Goal: Information Seeking & Learning: Learn about a topic

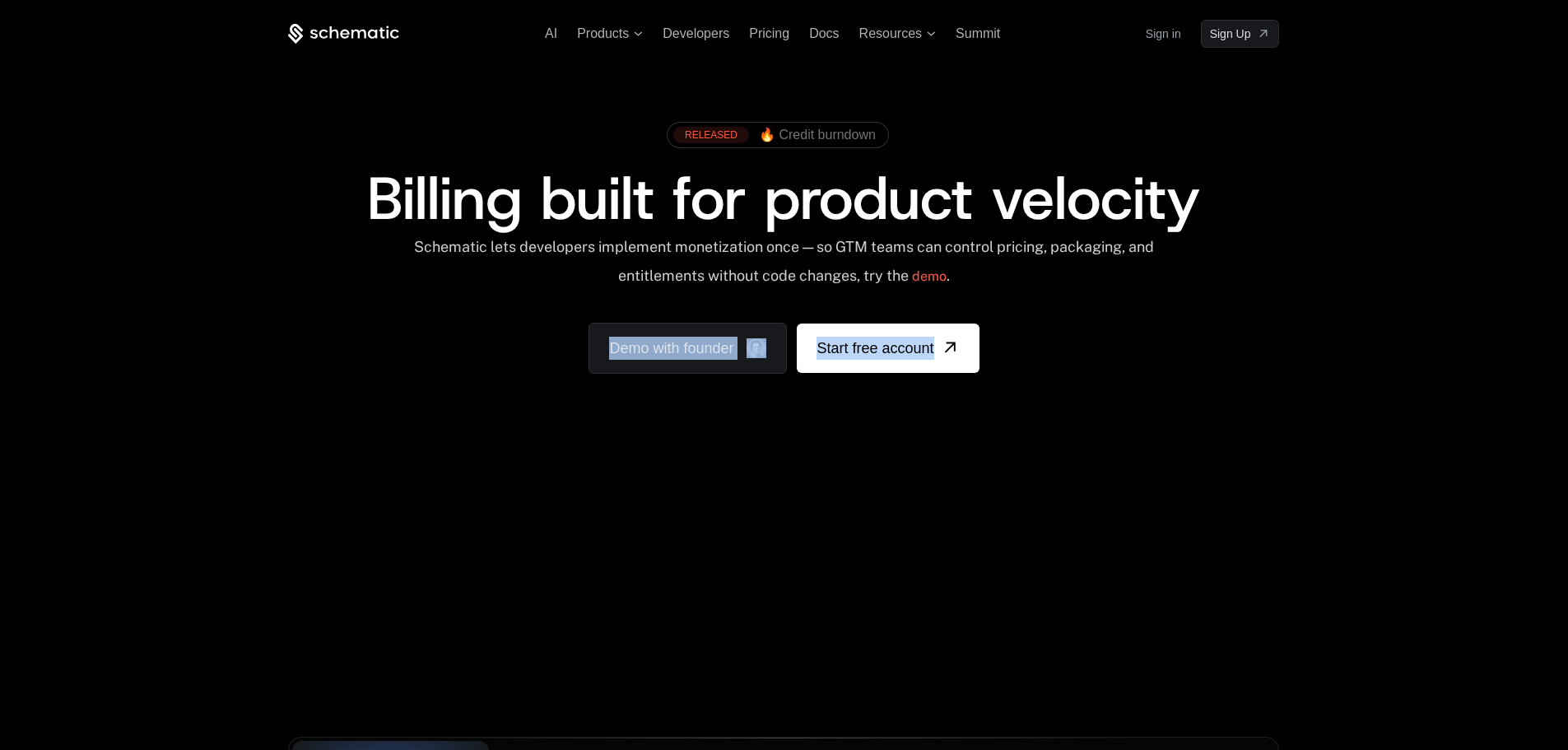
drag, startPoint x: 888, startPoint y: 474, endPoint x: 567, endPoint y: 476, distance: 321.0
click at [567, 476] on div "AI Products Developers Pricing Docs Resources Summit Sign in Sign Up RELEASED 🔥…" at bounding box center [784, 246] width 1568 height 492
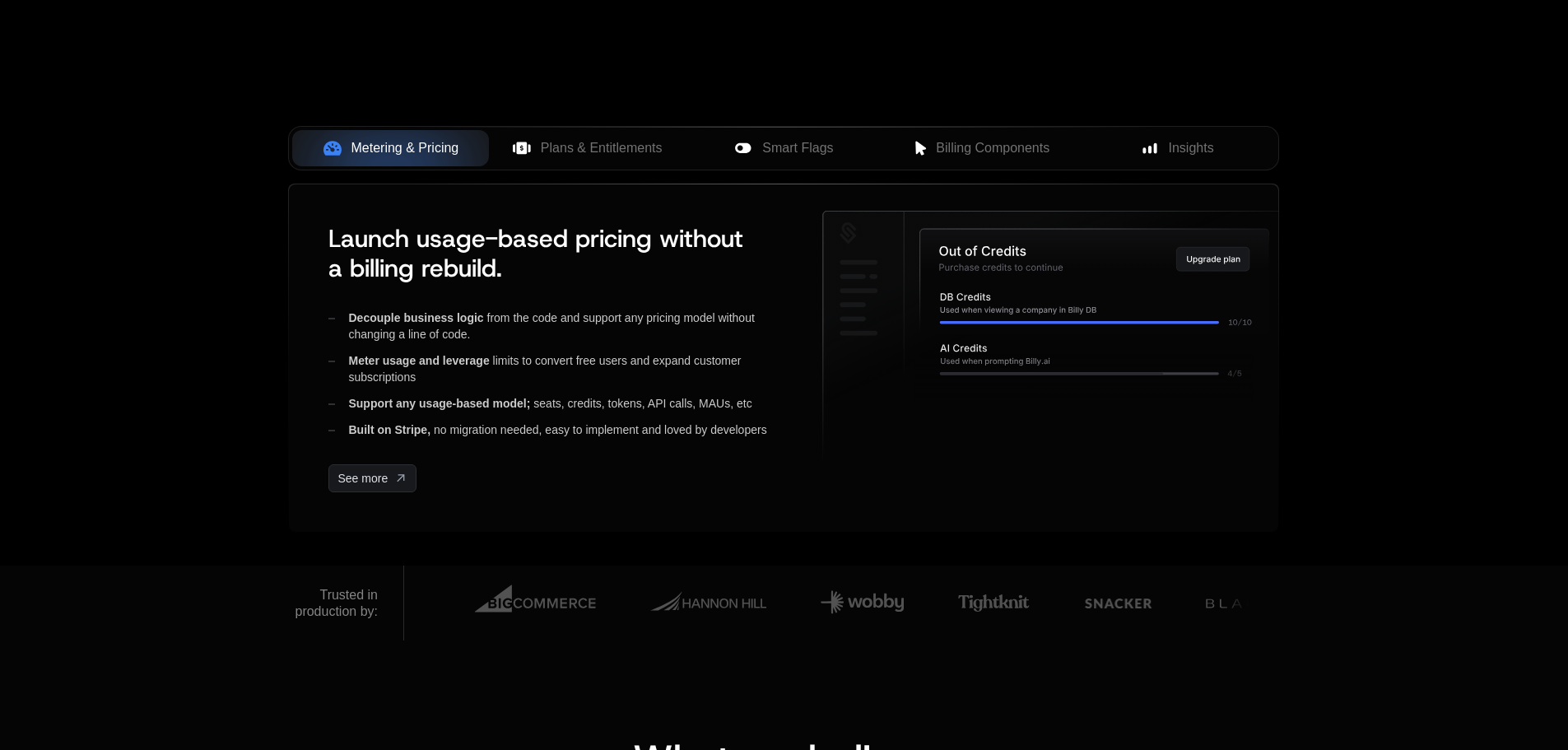
scroll to position [282, 0]
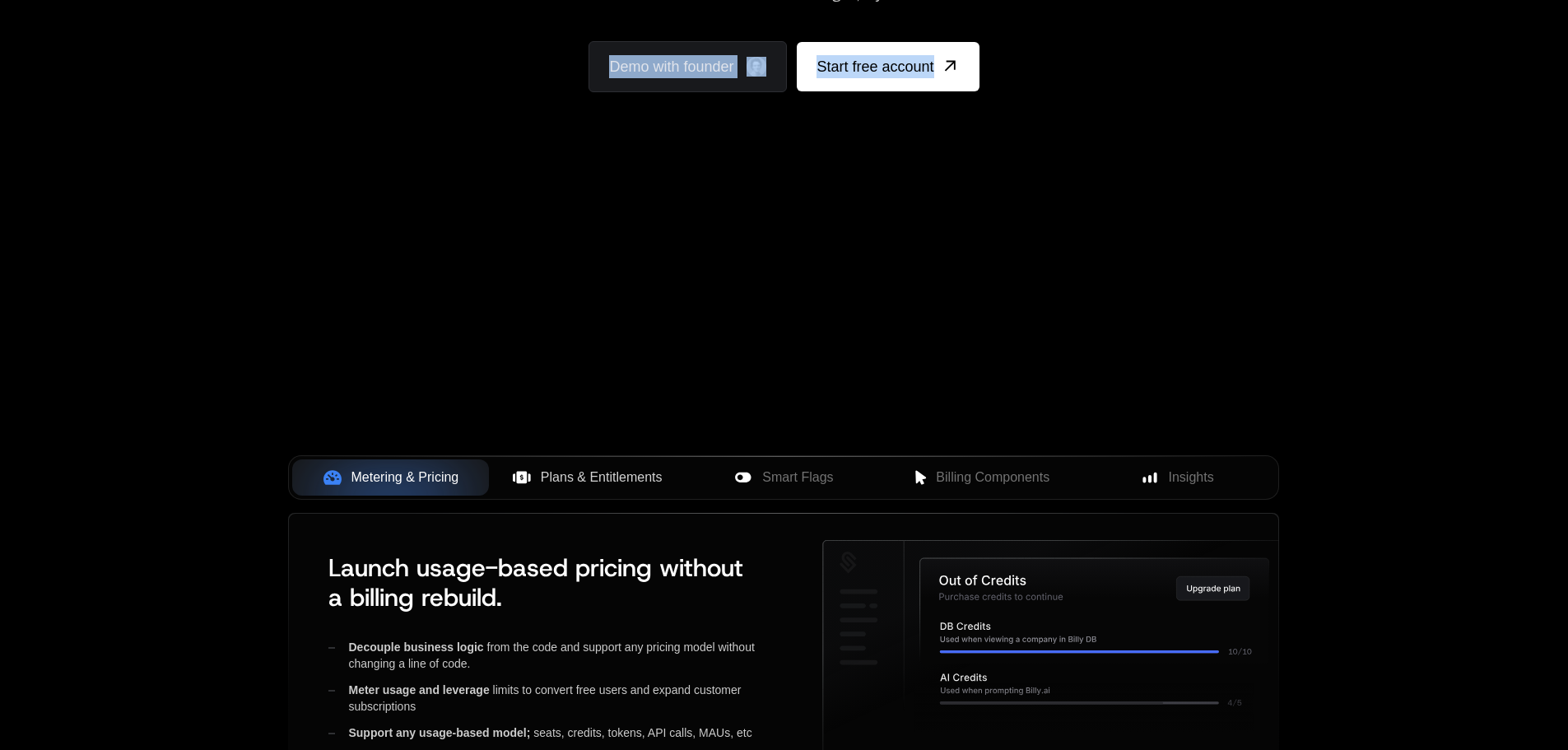
click at [595, 467] on span "Plans & Entitlements" at bounding box center [601, 477] width 121 height 20
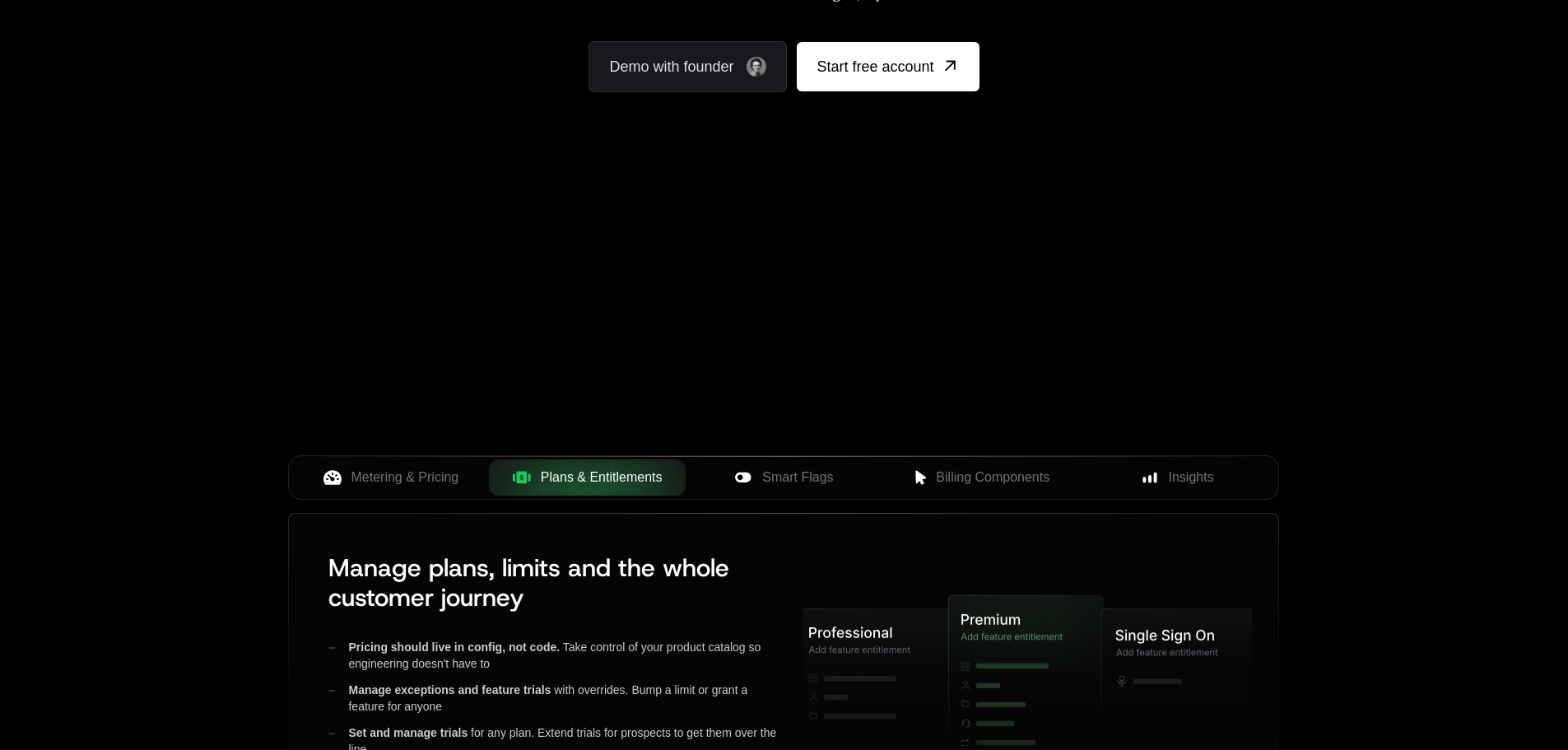
click at [843, 329] on div "Your browser does not support the video tag." at bounding box center [784, 204] width 1070 height 693
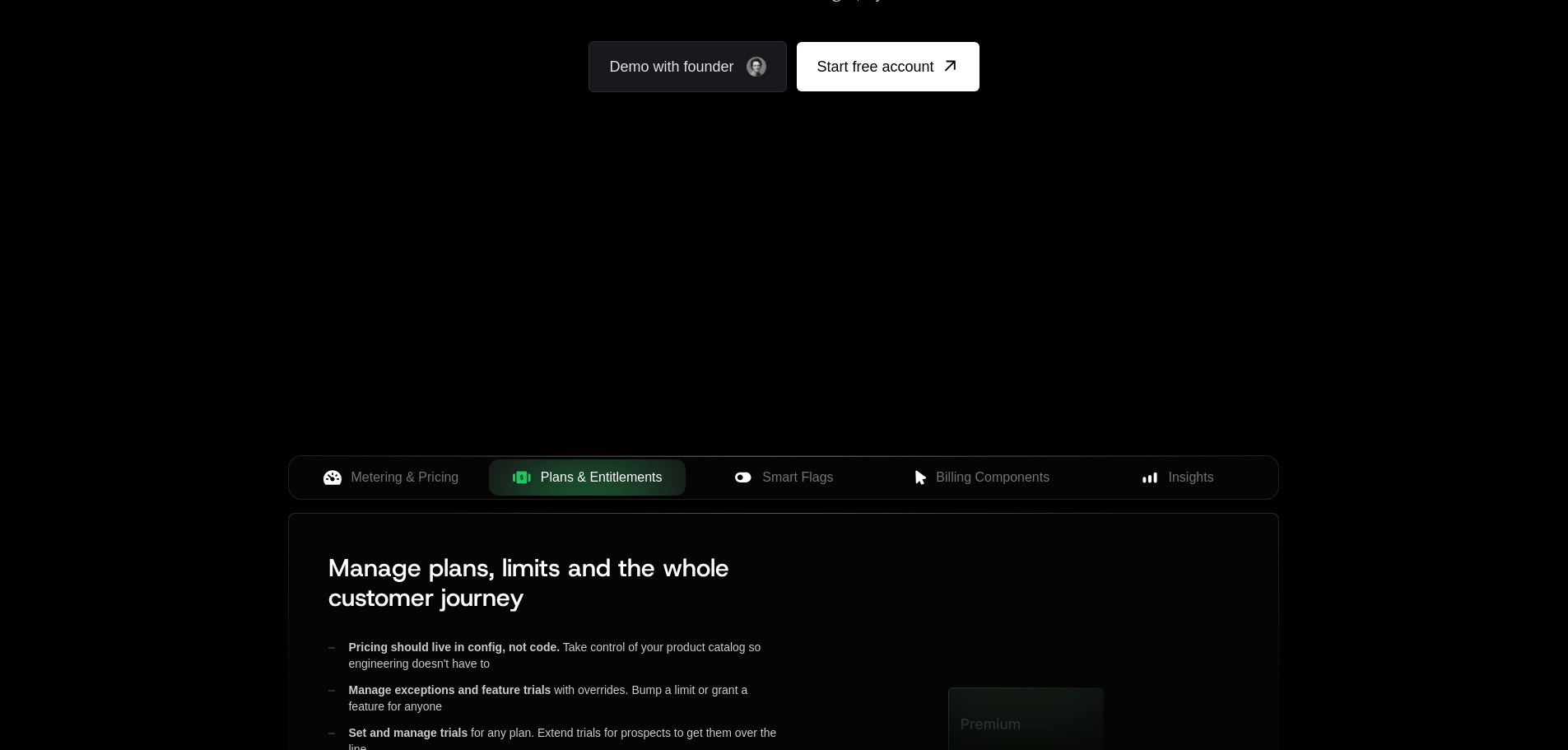
click at [741, 232] on div "Your browser does not support the video tag." at bounding box center [784, 204] width 1070 height 693
click at [526, 273] on div "Your browser does not support the video tag." at bounding box center [784, 204] width 1070 height 693
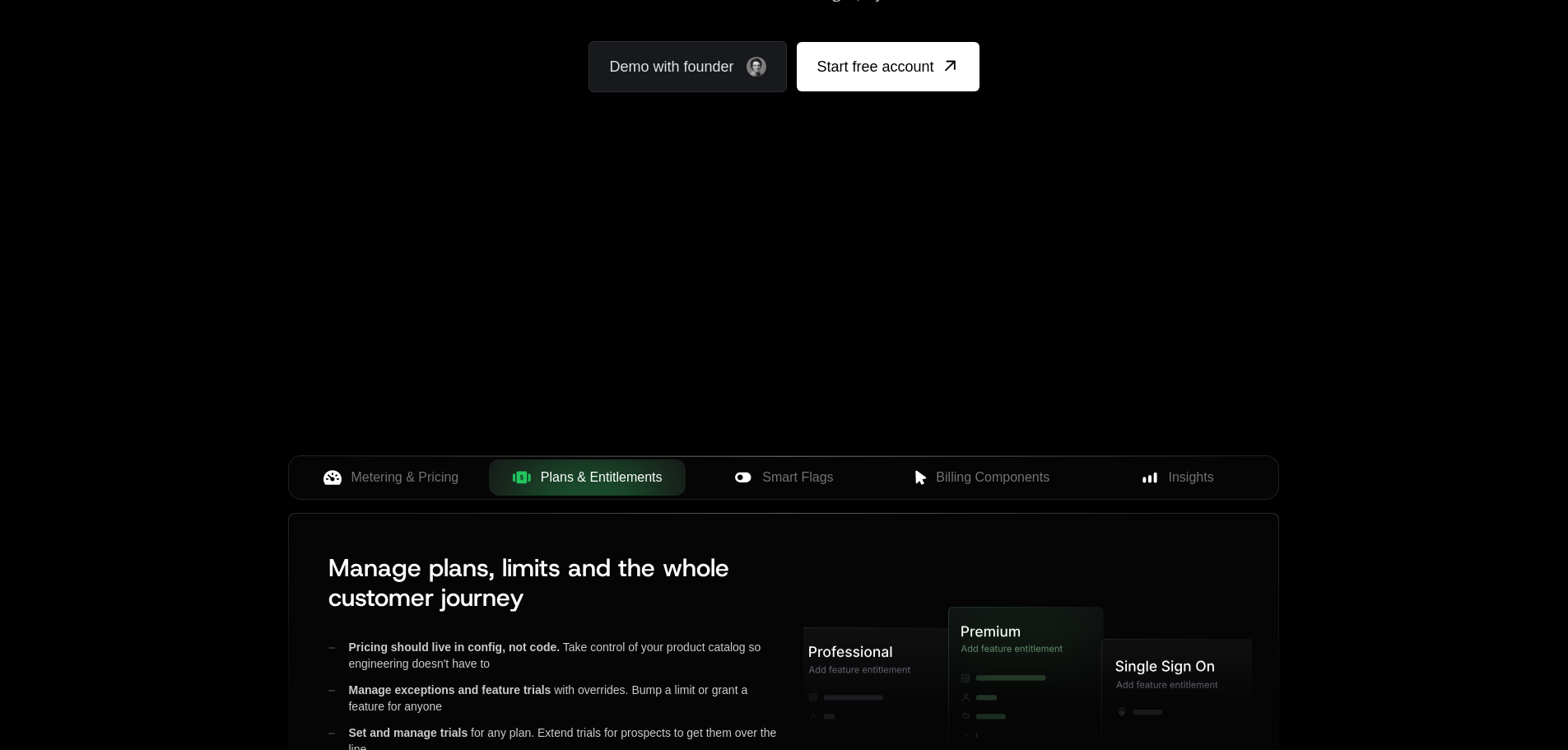
click at [398, 341] on div "Your browser does not support the video tag." at bounding box center [784, 204] width 1070 height 693
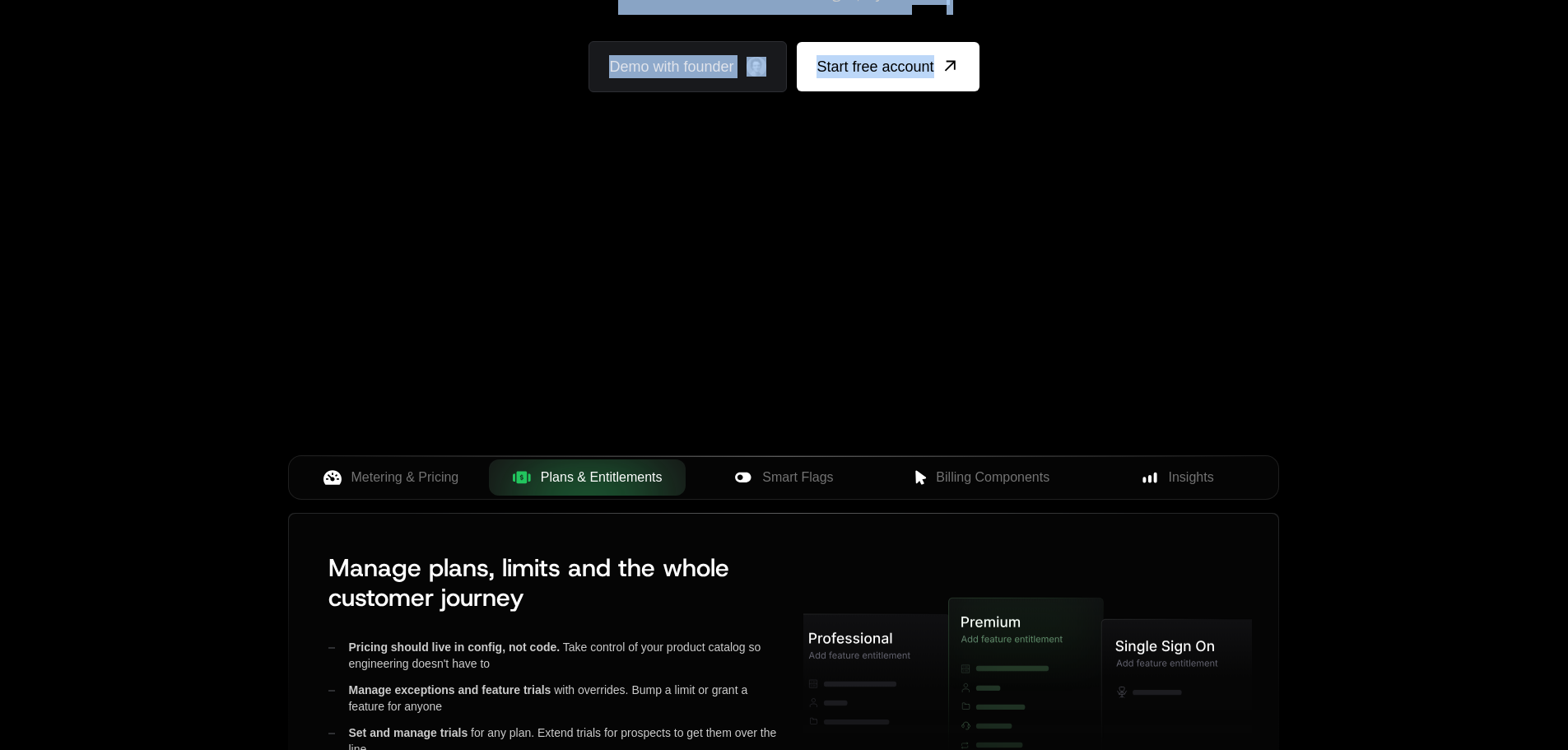
drag, startPoint x: 1064, startPoint y: 354, endPoint x: 641, endPoint y: 331, distance: 423.6
click at [333, 193] on div "AI Products Developers Pricing Docs Resources Summit Sign in Sign Up RELEASED 🔥…" at bounding box center [784, 306] width 1568 height 1176
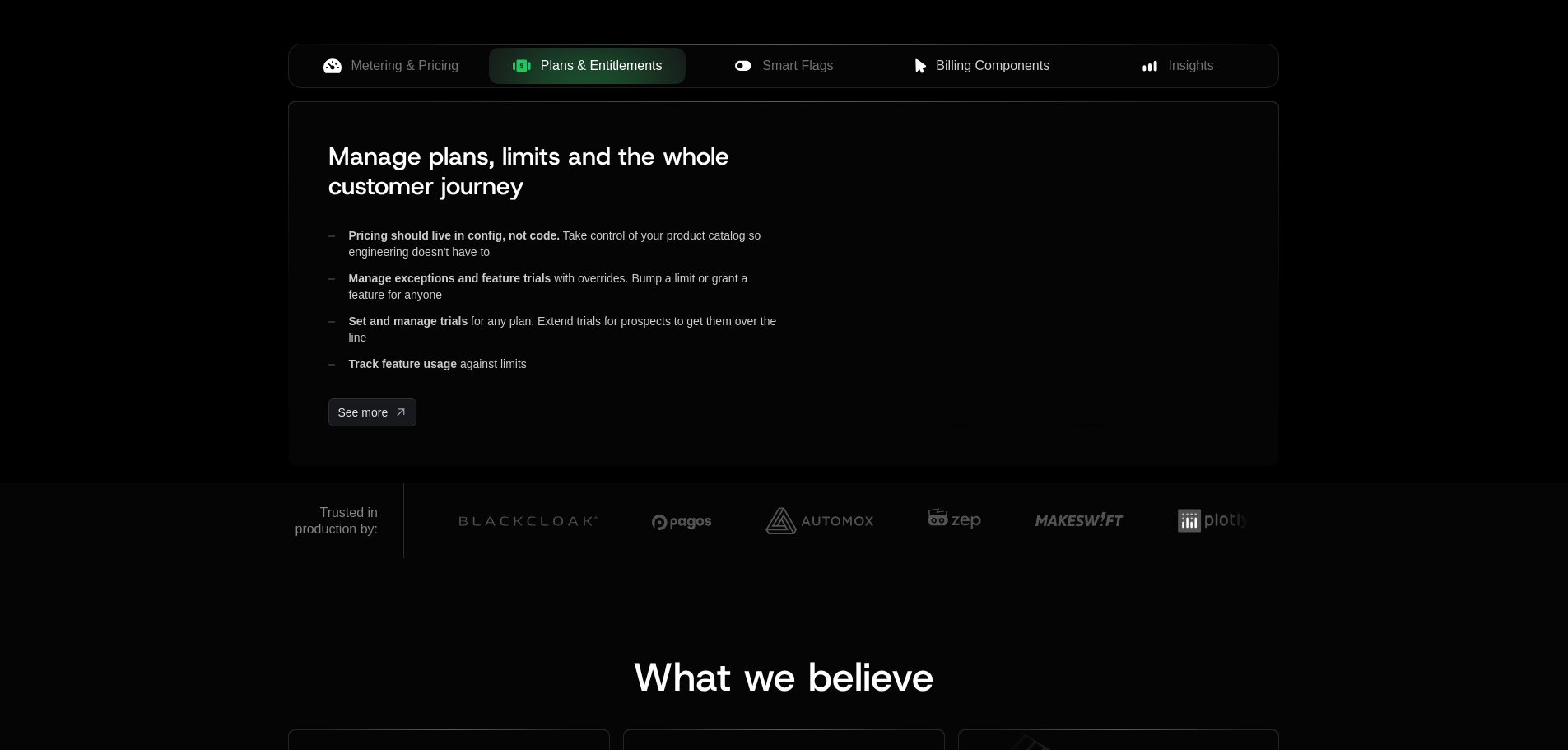
scroll to position [446, 0]
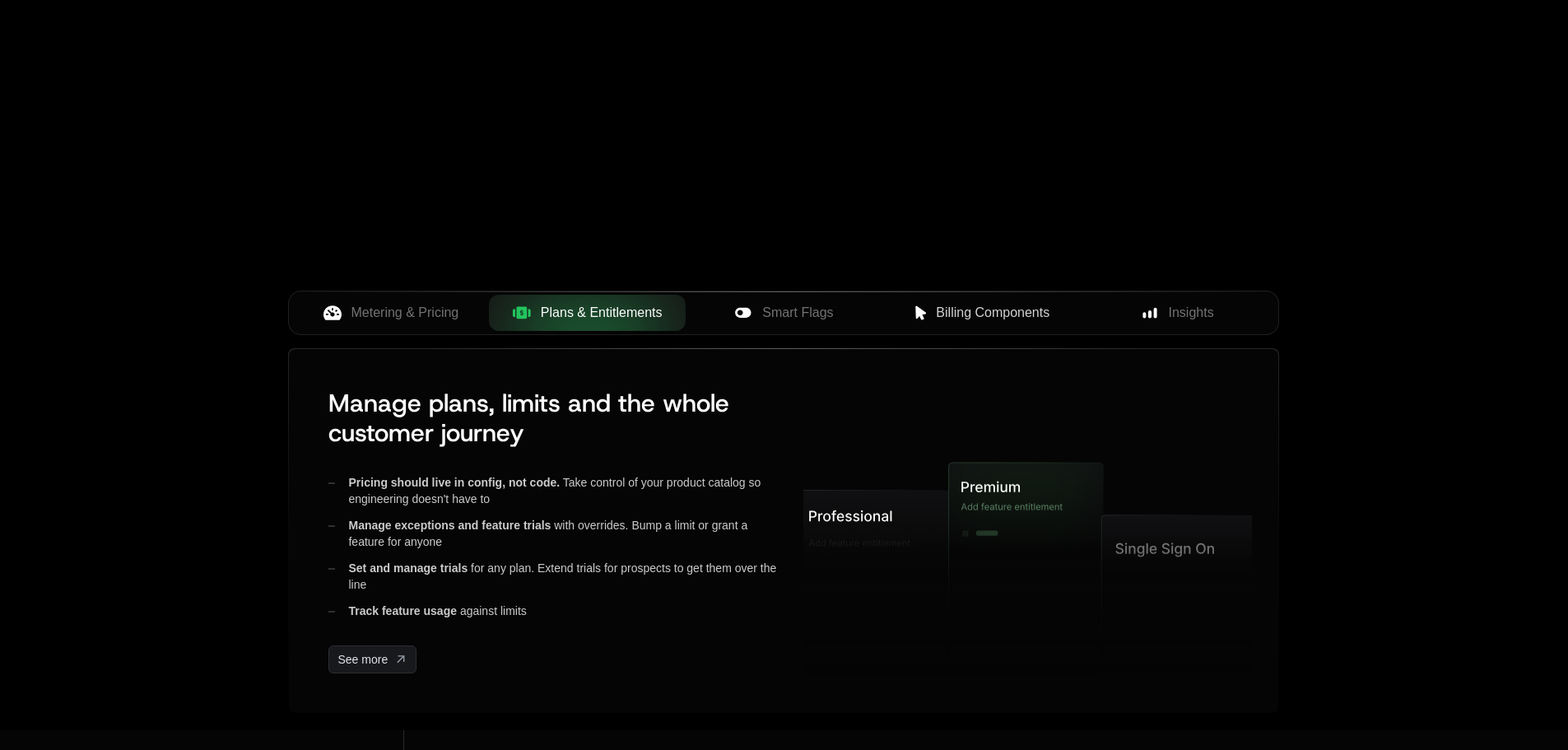
click at [996, 317] on span "Billing Components" at bounding box center [992, 312] width 114 height 20
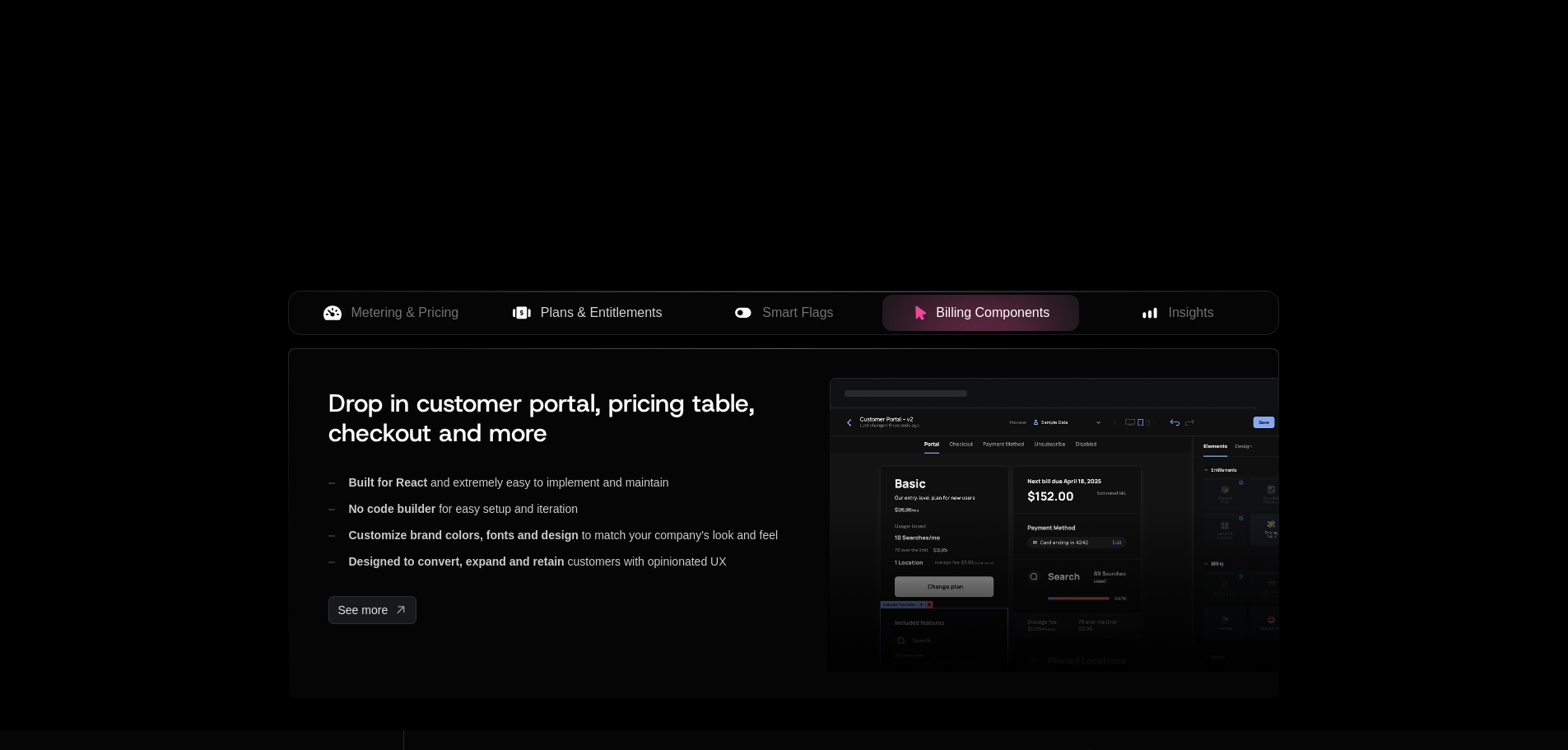
scroll to position [0, 0]
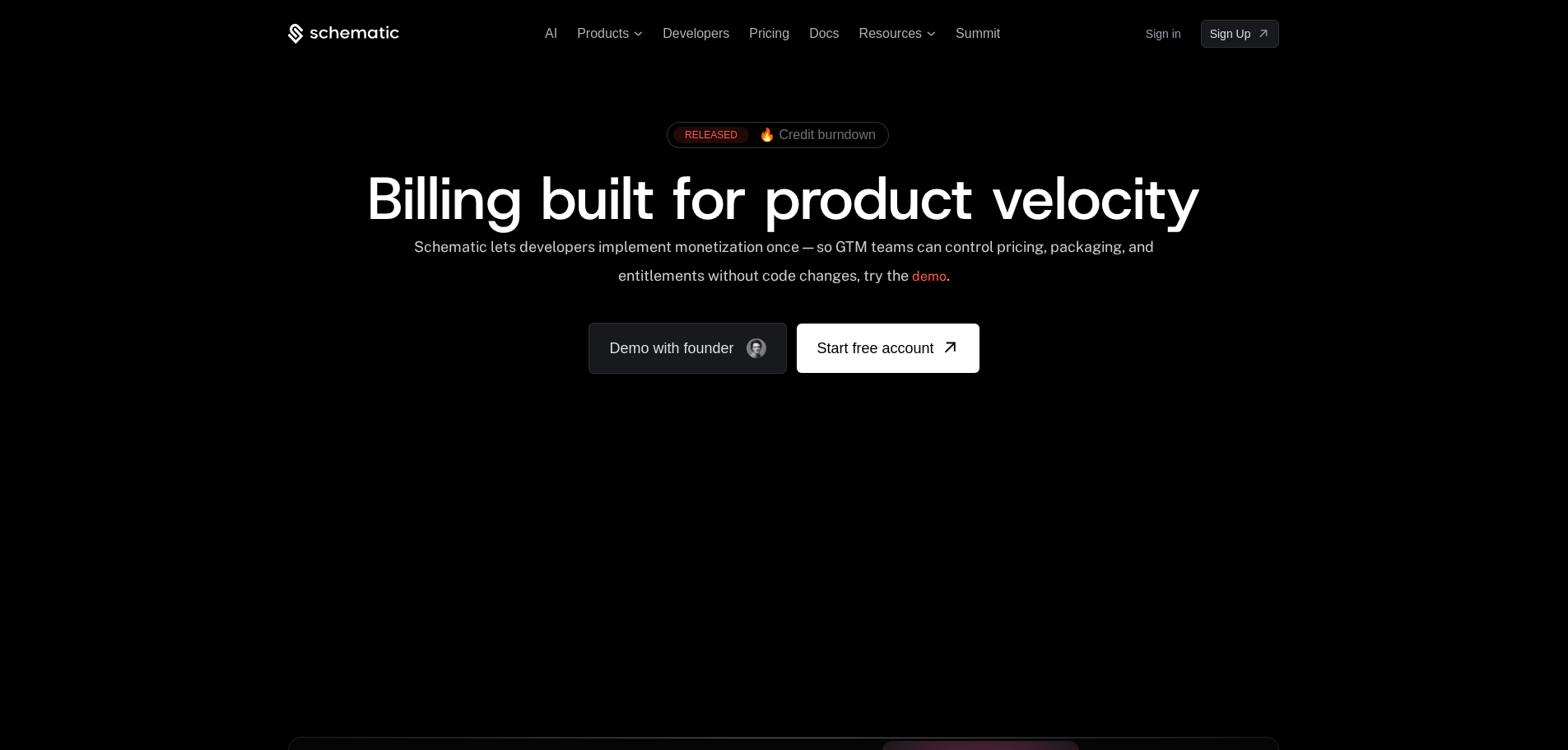
drag, startPoint x: 778, startPoint y: 40, endPoint x: 775, endPoint y: 49, distance: 9.5
click at [777, 40] on div "Pricing" at bounding box center [769, 34] width 40 height 15
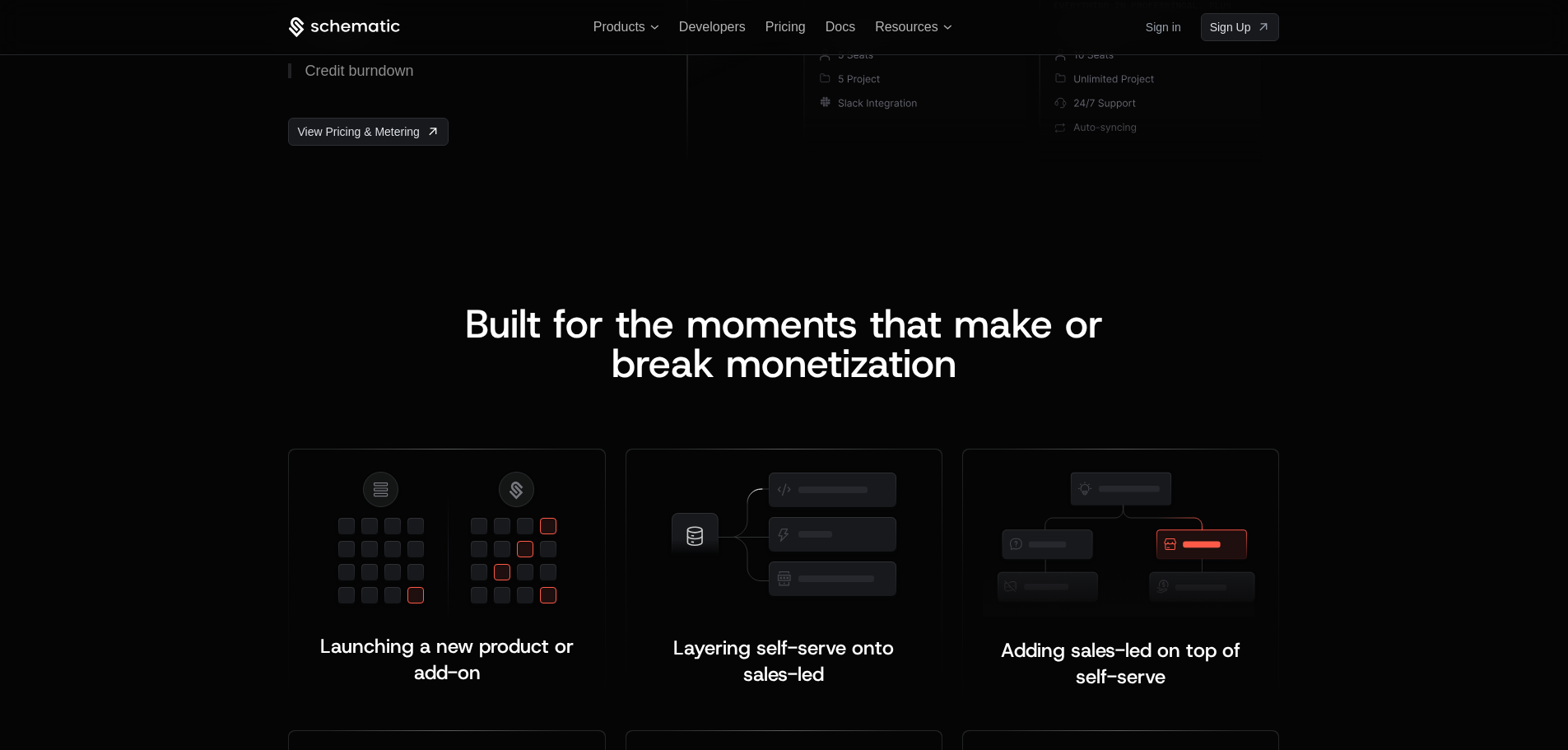
scroll to position [2551, 0]
